Goal: Information Seeking & Learning: Learn about a topic

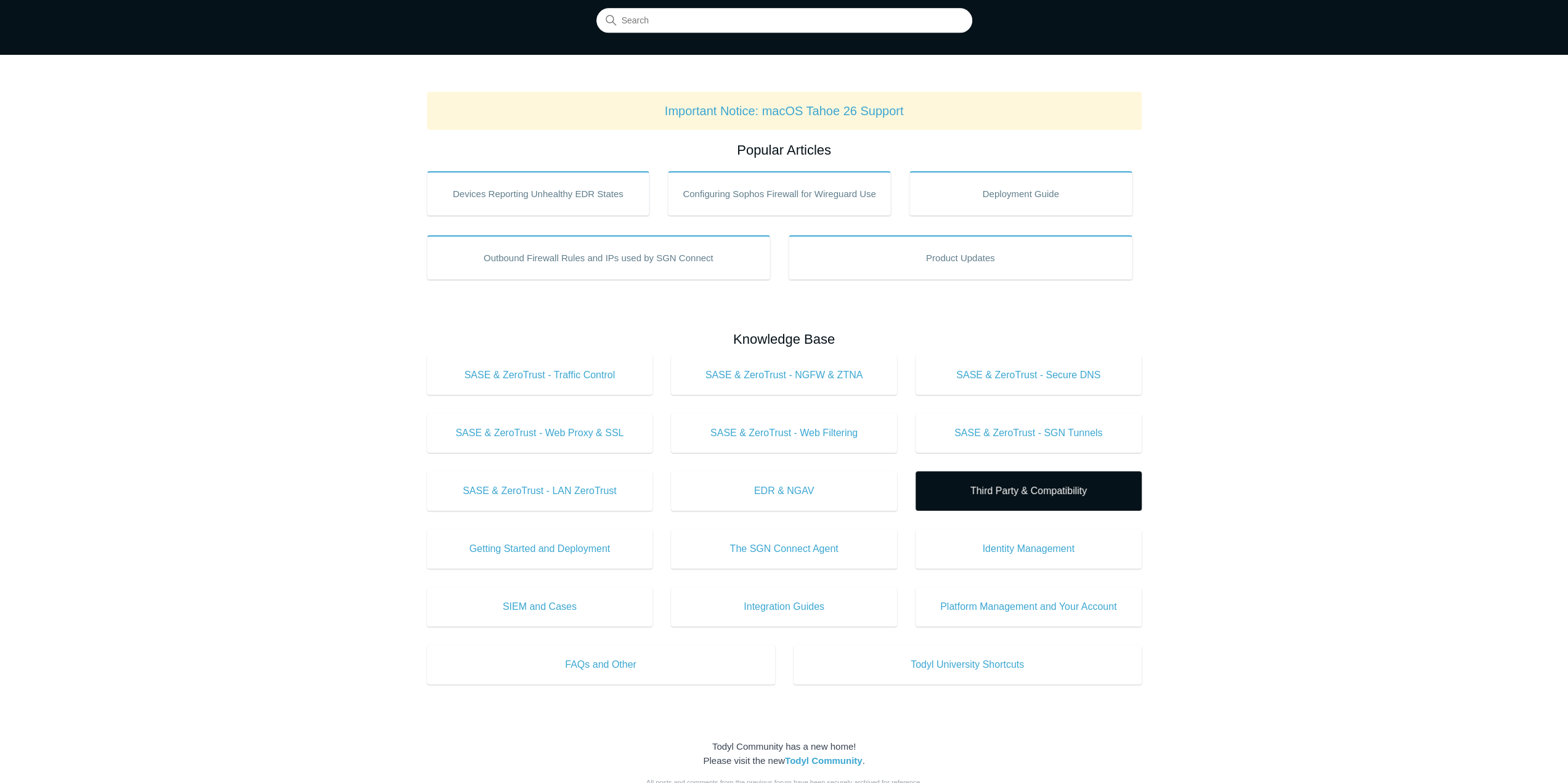
scroll to position [123, 0]
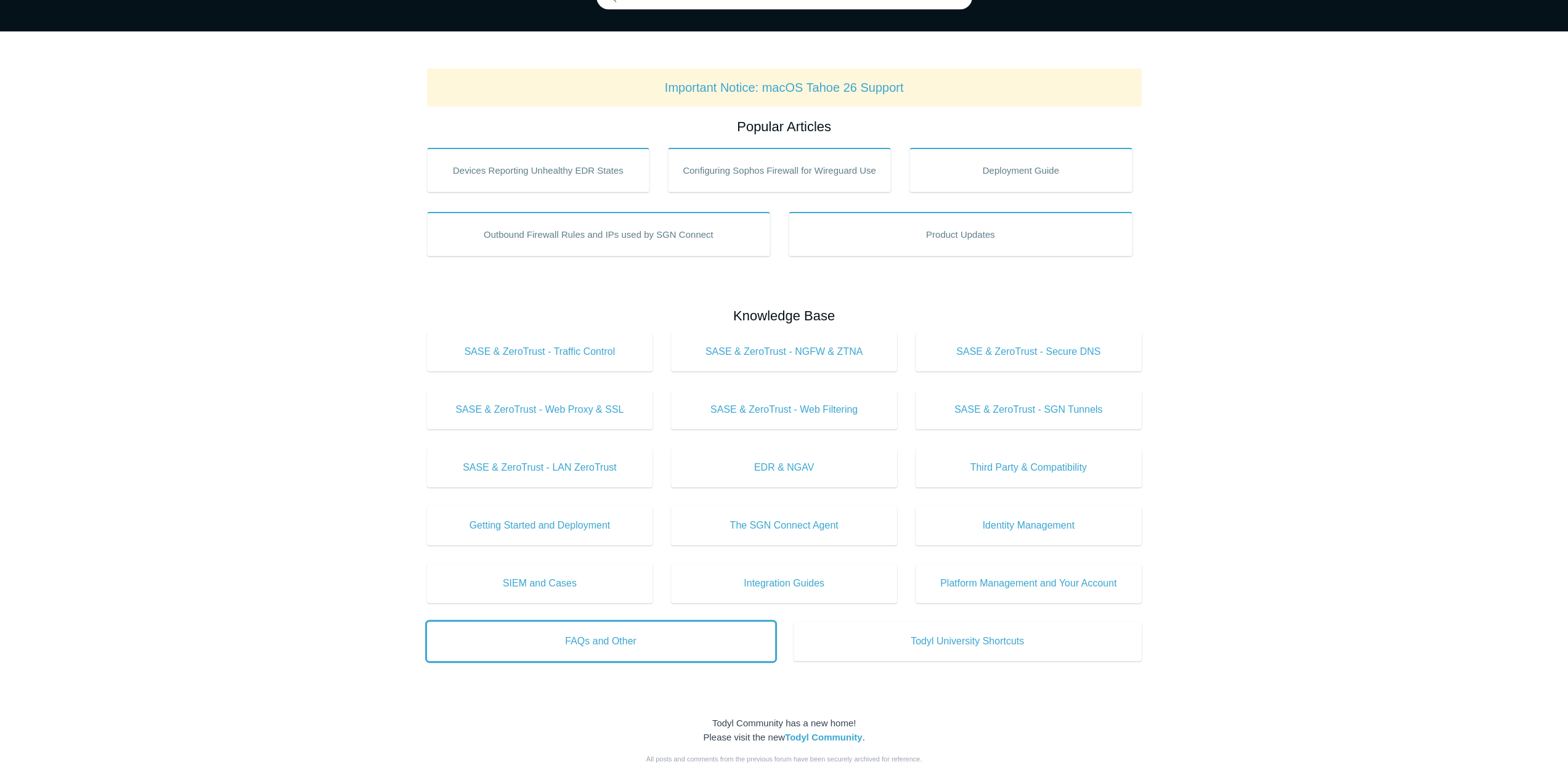
drag, startPoint x: 580, startPoint y: 639, endPoint x: 563, endPoint y: 611, distance: 32.8
click at [580, 639] on span "FAQs and Other" at bounding box center [600, 641] width 311 height 15
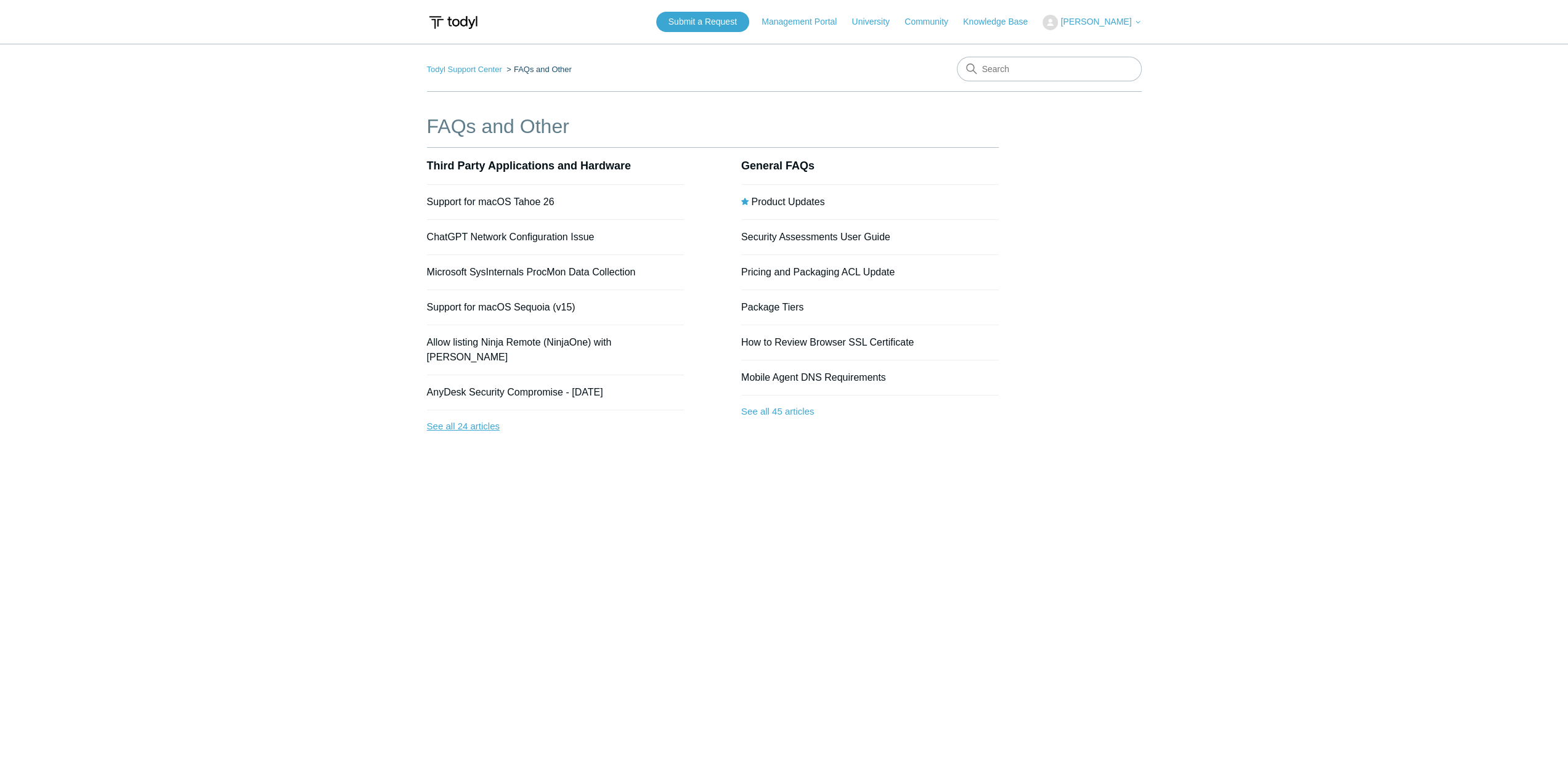
click at [457, 410] on link "See all 24 articles" at bounding box center [556, 426] width 257 height 32
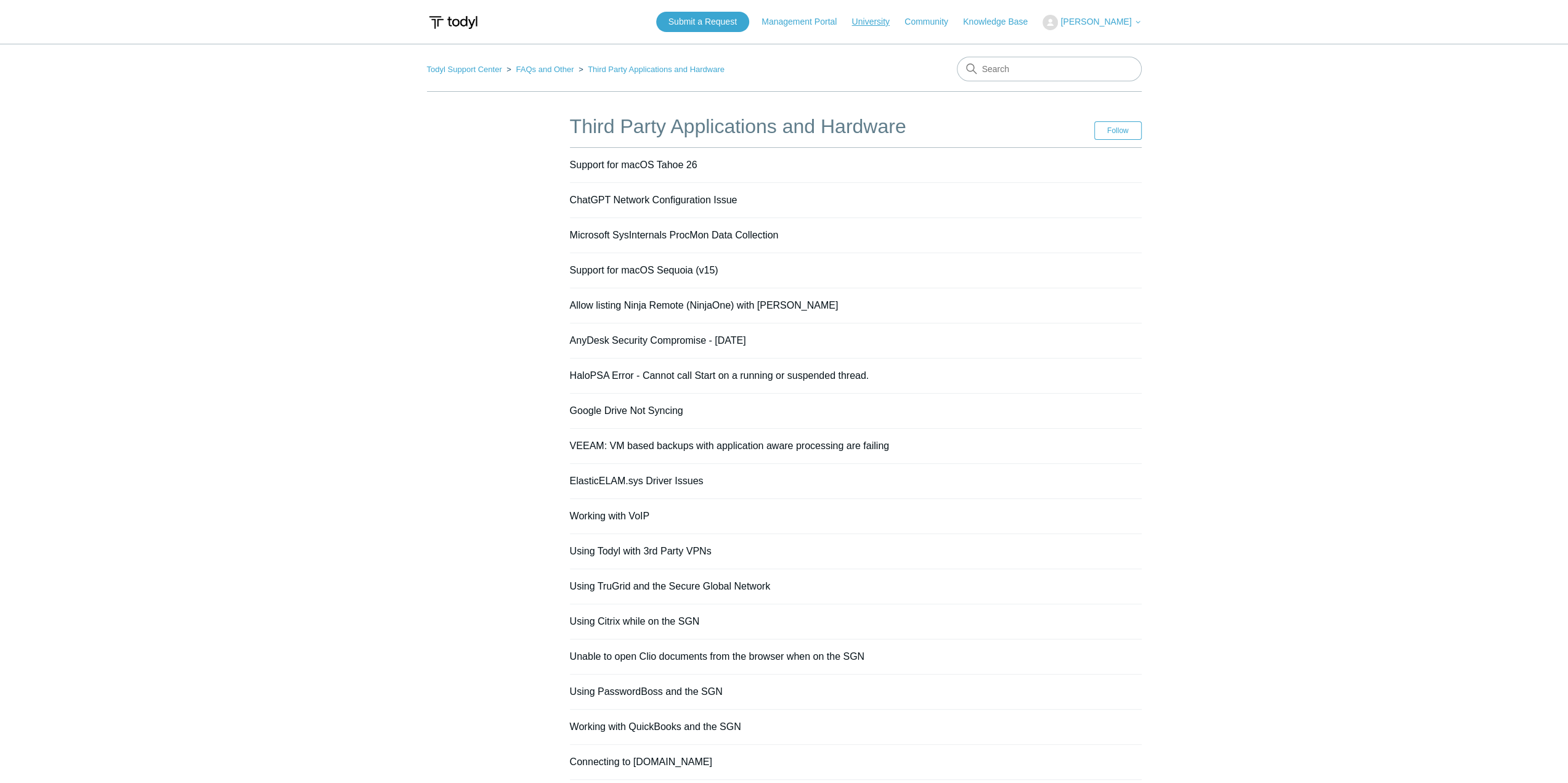
click at [865, 18] on link "University" at bounding box center [876, 22] width 50 height 13
